Goal: Information Seeking & Learning: Learn about a topic

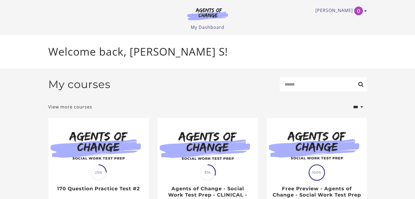
drag, startPoint x: 417, startPoint y: 48, endPoint x: 405, endPoint y: 34, distance: 18.6
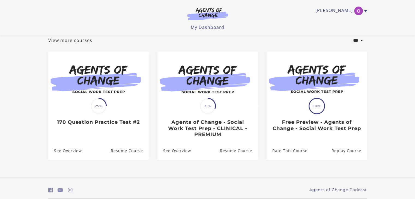
scroll to position [33, 0]
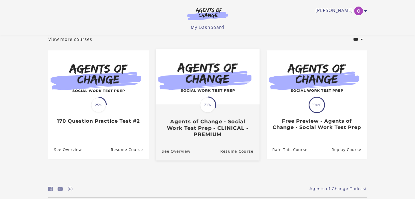
click at [188, 135] on h3 "Agents of Change - Social Work Test Prep - CLINICAL - PREMIUM" at bounding box center [208, 128] width 92 height 19
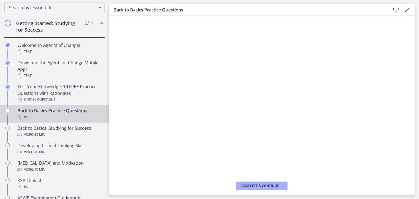
scroll to position [90, 0]
drag, startPoint x: 415, startPoint y: 168, endPoint x: 410, endPoint y: 178, distance: 10.9
click at [410, 178] on footer "Complete & continue" at bounding box center [262, 186] width 306 height 18
click at [245, 185] on span "Complete & continue" at bounding box center [260, 186] width 38 height 4
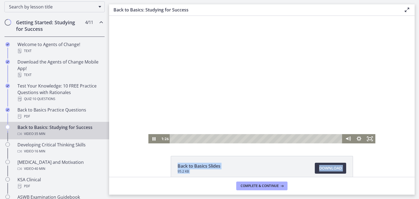
drag, startPoint x: 486, startPoint y: 191, endPoint x: 331, endPoint y: 109, distance: 175.2
click at [368, 140] on rect "Fullscreen" at bounding box center [370, 139] width 4 height 3
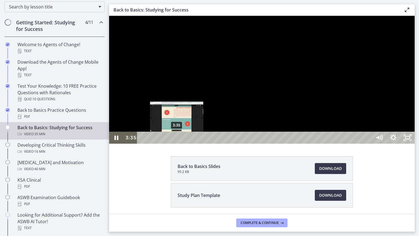
click at [177, 144] on div "3:35" at bounding box center [255, 138] width 227 height 12
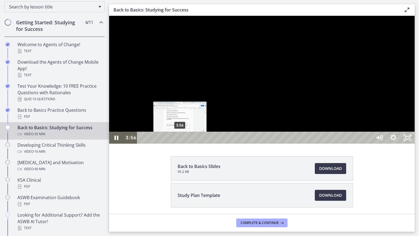
click at [180, 144] on div "3:56" at bounding box center [255, 138] width 227 height 12
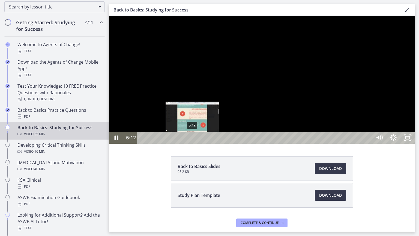
click at [193, 144] on div "5:12" at bounding box center [255, 138] width 227 height 12
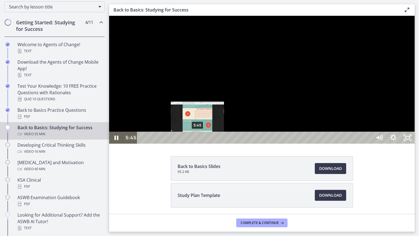
click at [198, 144] on div "5:45" at bounding box center [255, 138] width 227 height 12
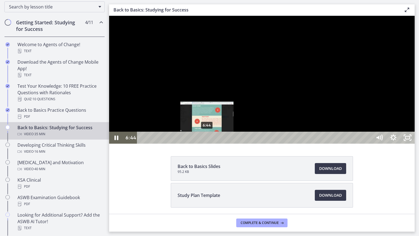
click at [207, 144] on div "6:44" at bounding box center [255, 138] width 227 height 12
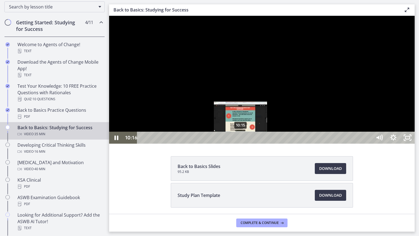
click at [241, 144] on div "10:15" at bounding box center [255, 138] width 227 height 12
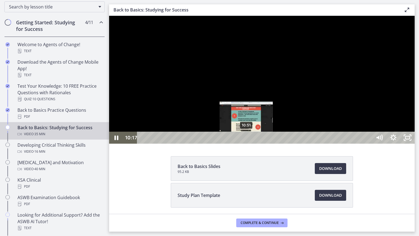
click at [247, 144] on div "10:51" at bounding box center [255, 138] width 227 height 12
click at [250, 144] on div "11:12" at bounding box center [255, 138] width 227 height 12
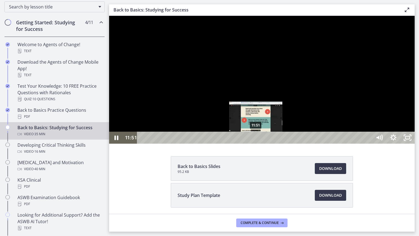
click at [256, 144] on div "11:51" at bounding box center [255, 138] width 227 height 12
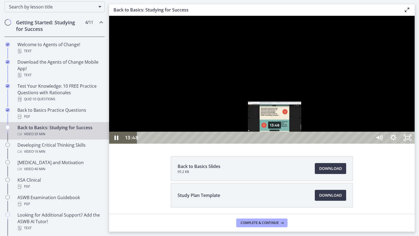
click at [275, 144] on div "13:48" at bounding box center [255, 138] width 227 height 12
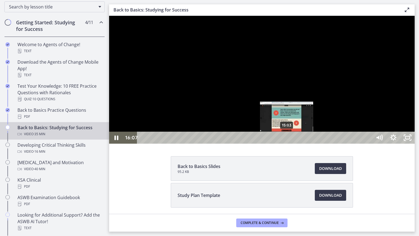
click at [287, 144] on div "15:03" at bounding box center [255, 138] width 227 height 12
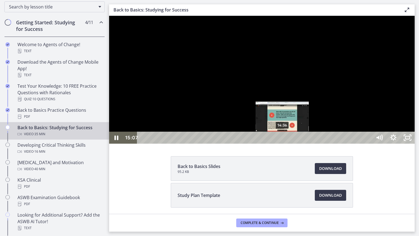
click at [283, 144] on div "14:36" at bounding box center [255, 138] width 227 height 12
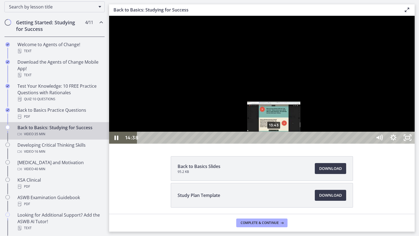
click at [274, 144] on div "13:43" at bounding box center [255, 138] width 227 height 12
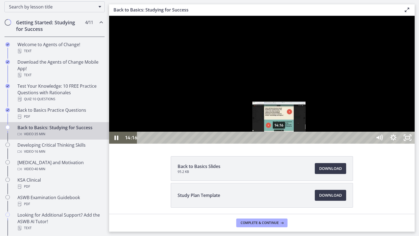
click at [280, 144] on div "14:16" at bounding box center [255, 138] width 227 height 12
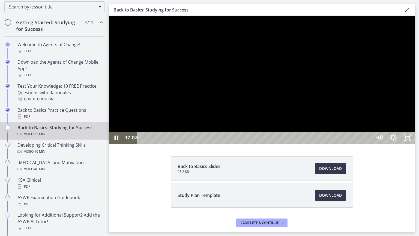
click at [415, 21] on div at bounding box center [262, 80] width 306 height 128
click at [415, 25] on div at bounding box center [262, 80] width 306 height 128
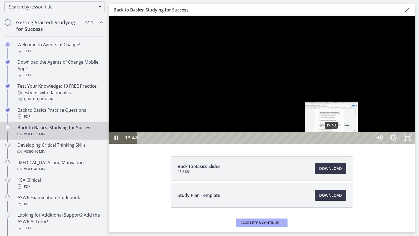
click at [332, 144] on div "19:43" at bounding box center [255, 138] width 227 height 12
click at [337, 144] on div "20:13" at bounding box center [255, 138] width 227 height 12
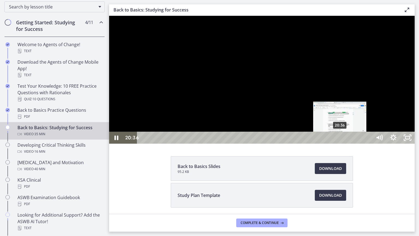
click at [340, 144] on div "20:36" at bounding box center [255, 138] width 227 height 12
click at [344, 144] on div "20:58" at bounding box center [255, 138] width 227 height 12
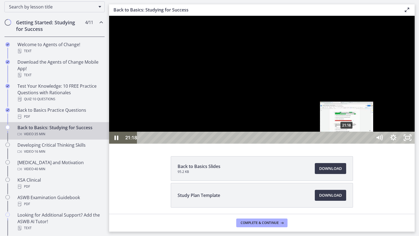
click at [347, 144] on div "21:18" at bounding box center [255, 138] width 227 height 12
click at [351, 144] on div "21:42" at bounding box center [255, 138] width 227 height 12
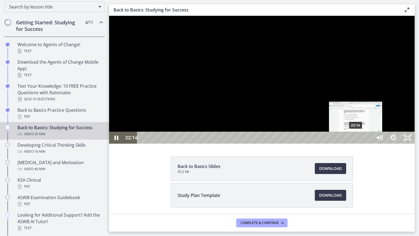
click at [356, 144] on div "22:14" at bounding box center [255, 138] width 227 height 12
click at [362, 144] on div "22:47" at bounding box center [255, 138] width 227 height 12
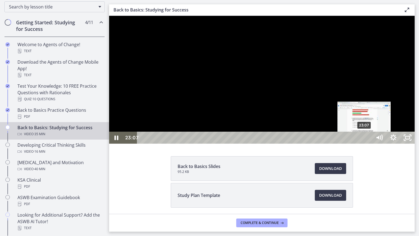
click at [365, 144] on div "23:07" at bounding box center [255, 138] width 227 height 12
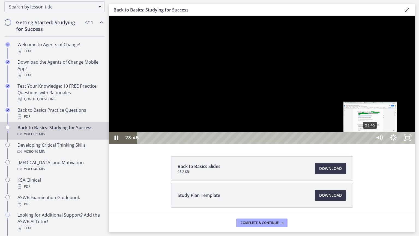
click at [369, 144] on div "23:45" at bounding box center [255, 138] width 227 height 12
click at [369, 144] on div "24:12" at bounding box center [255, 138] width 227 height 12
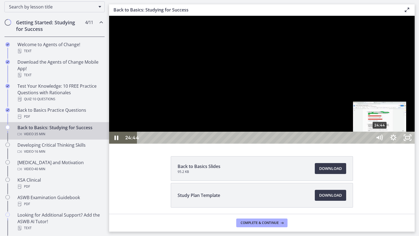
click at [369, 144] on div "24:44" at bounding box center [255, 138] width 227 height 12
click at [369, 144] on div "25:13" at bounding box center [255, 138] width 227 height 12
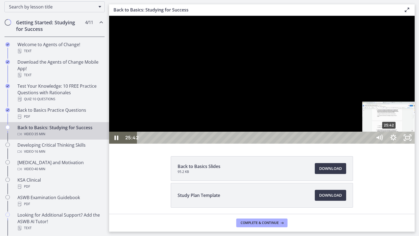
click at [369, 144] on div "25:42" at bounding box center [255, 138] width 227 height 12
click at [369, 144] on div "26:21" at bounding box center [255, 138] width 227 height 12
click at [369, 144] on div "27:04" at bounding box center [255, 138] width 227 height 12
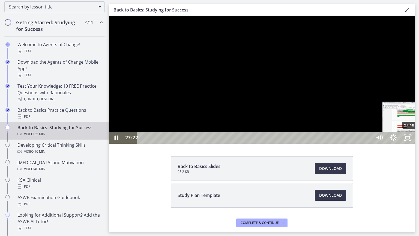
click at [369, 144] on div "27:48" at bounding box center [255, 138] width 227 height 12
click at [369, 144] on div "28:14" at bounding box center [255, 138] width 227 height 12
click at [369, 144] on div "28:43" at bounding box center [255, 138] width 227 height 12
click at [369, 144] on div "29:17" at bounding box center [255, 138] width 227 height 12
click at [369, 144] on div "29:53" at bounding box center [255, 138] width 227 height 12
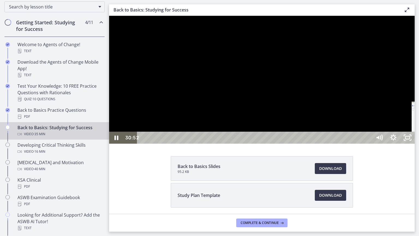
click at [369, 144] on div "30:52" at bounding box center [255, 138] width 227 height 12
click at [369, 144] on div "31:21" at bounding box center [255, 138] width 227 height 12
click at [369, 144] on div "31:47" at bounding box center [255, 138] width 227 height 12
click at [369, 144] on div "32:26" at bounding box center [255, 138] width 227 height 12
click at [369, 144] on div "32:52" at bounding box center [255, 138] width 227 height 12
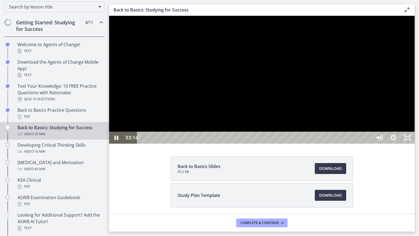
click at [369, 144] on div "33:14" at bounding box center [255, 138] width 227 height 12
click at [369, 144] on div "33:39" at bounding box center [255, 138] width 227 height 12
click at [369, 144] on div "34:08" at bounding box center [255, 138] width 227 height 12
click at [369, 144] on div "34:44" at bounding box center [255, 138] width 227 height 12
click at [369, 144] on div "35:13" at bounding box center [255, 138] width 227 height 12
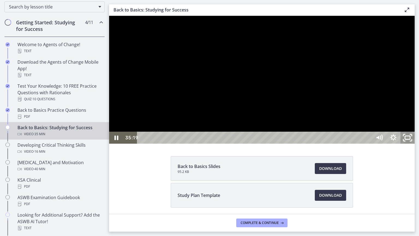
click at [411, 139] on rect "Unfullscreen" at bounding box center [407, 137] width 5 height 3
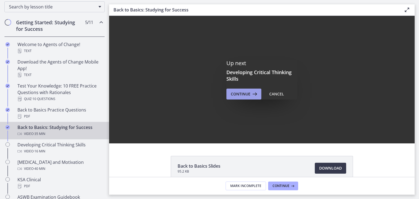
click at [237, 95] on span "Continue" at bounding box center [241, 94] width 20 height 7
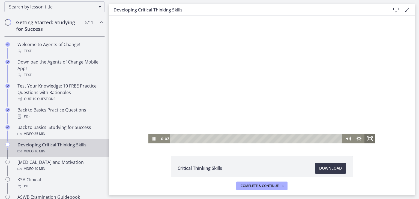
click at [367, 141] on icon "Fullscreen" at bounding box center [370, 138] width 11 height 9
